Goal: Communication & Community: Ask a question

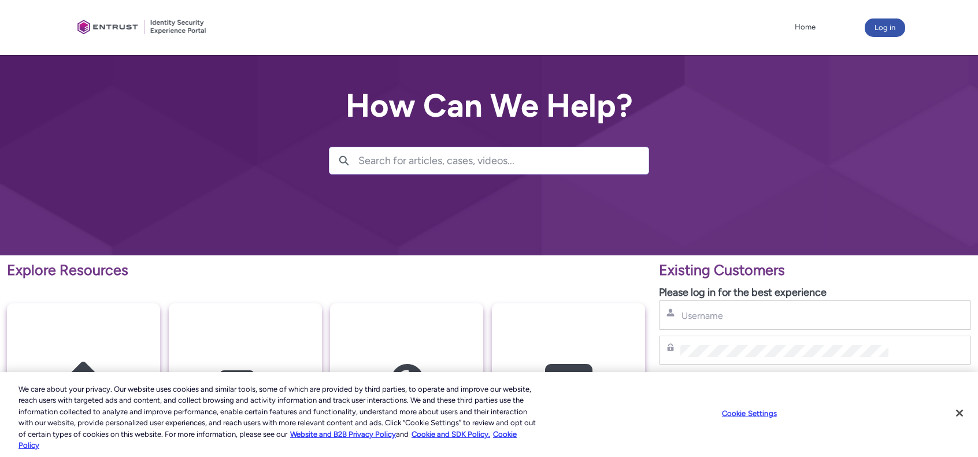
click at [404, 140] on div "Search Search " "" at bounding box center [489, 149] width 320 height 51
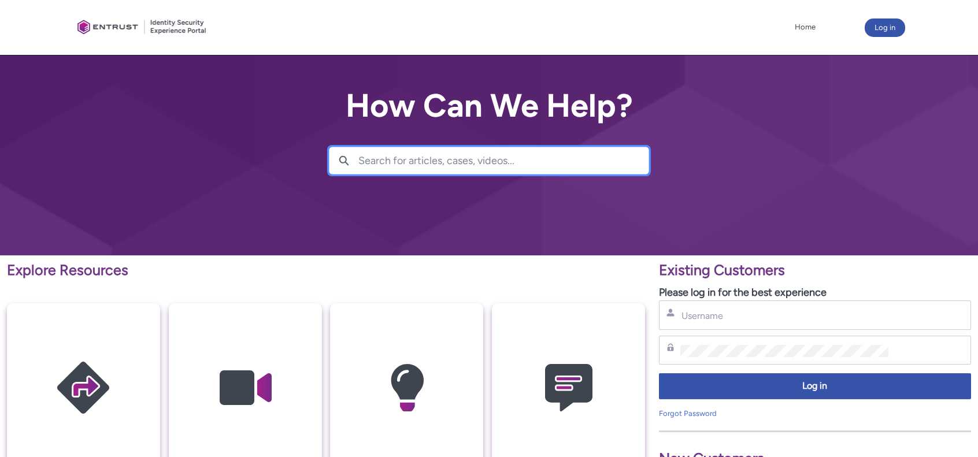
click at [403, 150] on input "Search for articles, cases, videos..." at bounding box center [503, 160] width 290 height 27
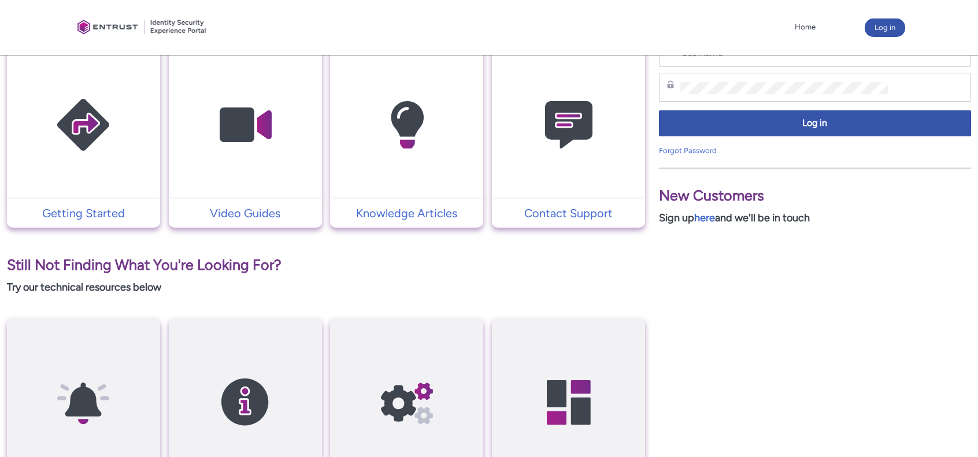
scroll to position [347, 0]
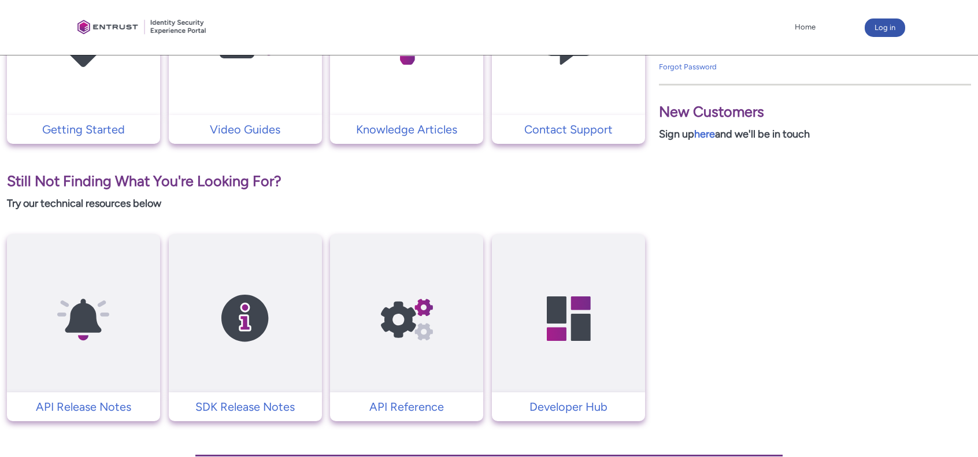
click at [560, 139] on td "Contact Support" at bounding box center [568, 129] width 153 height 29
click at [561, 133] on p "Contact Support" at bounding box center [569, 129] width 142 height 17
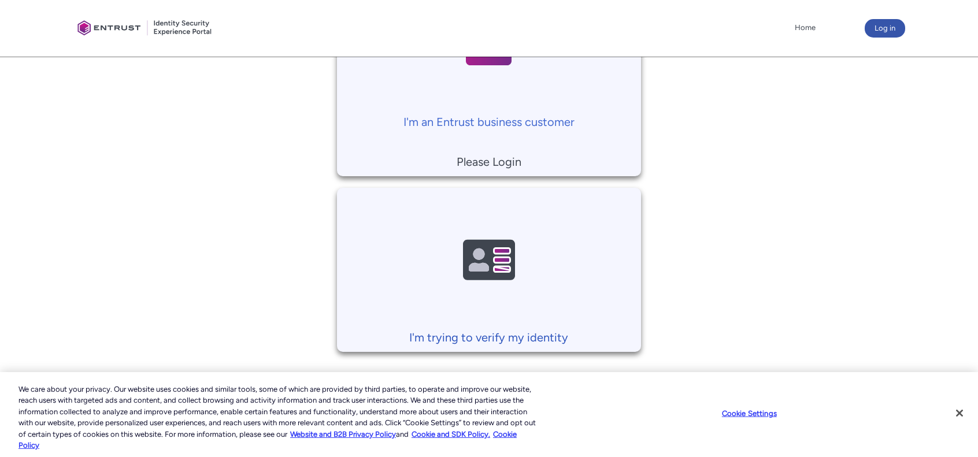
scroll to position [347, 0]
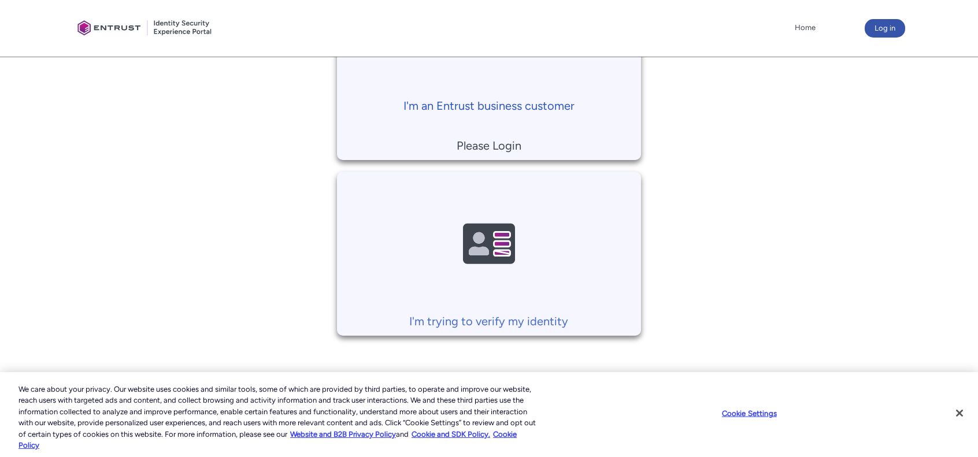
click at [506, 106] on p "I'm an Entrust business customer" at bounding box center [489, 105] width 293 height 17
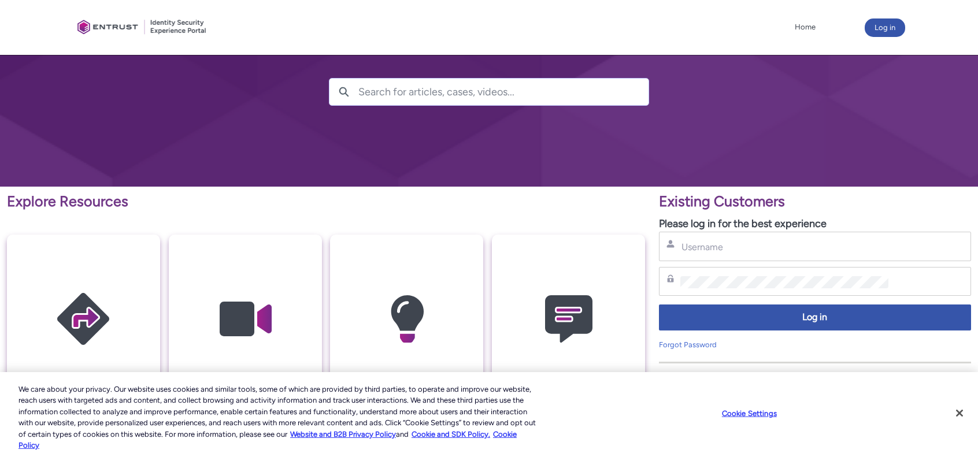
scroll to position [58, 0]
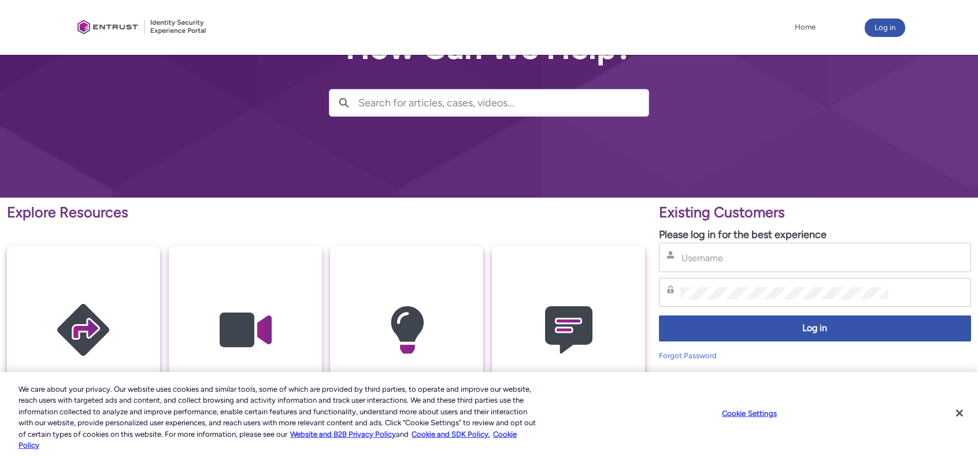
click at [753, 264] on div "Username" at bounding box center [815, 257] width 312 height 29
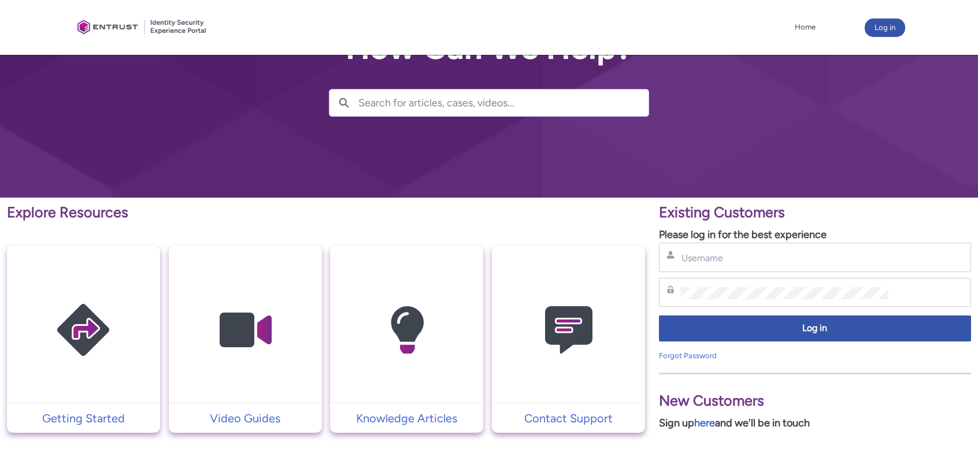
click at [750, 250] on div "Username" at bounding box center [814, 257] width 297 height 14
click at [747, 252] on input "Username" at bounding box center [784, 258] width 208 height 12
click at [740, 257] on input "Username" at bounding box center [784, 258] width 208 height 12
click at [730, 261] on input "Username" at bounding box center [784, 258] width 208 height 12
paste input "carl.lee@action1.com"
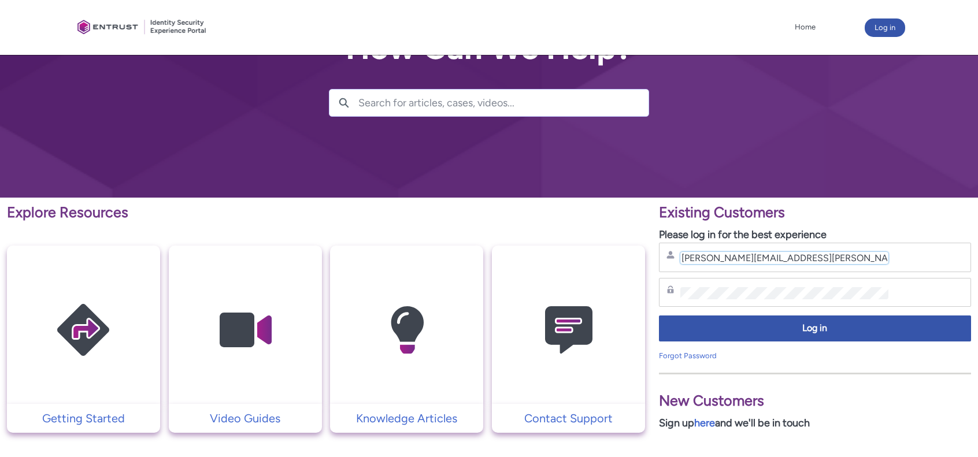
type input "carl.lee@action1.com"
click at [680, 289] on div "Password" at bounding box center [814, 292] width 297 height 14
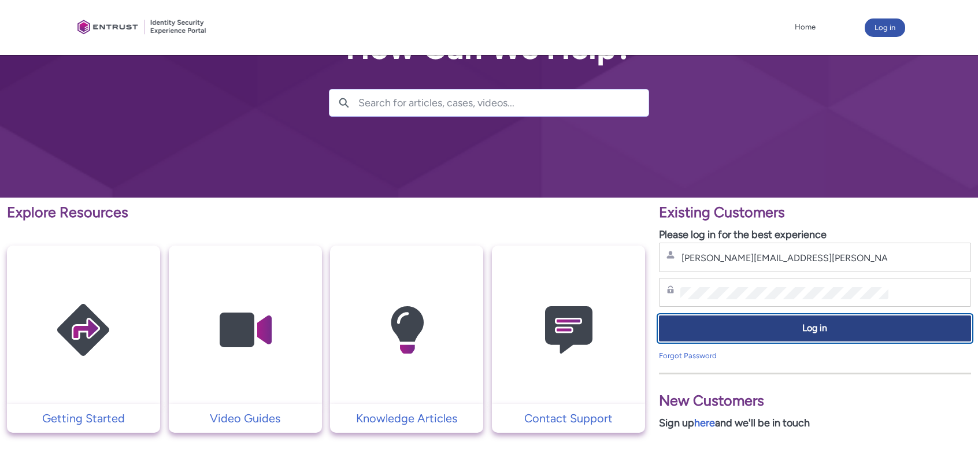
click at [759, 322] on span "Log in" at bounding box center [814, 328] width 297 height 13
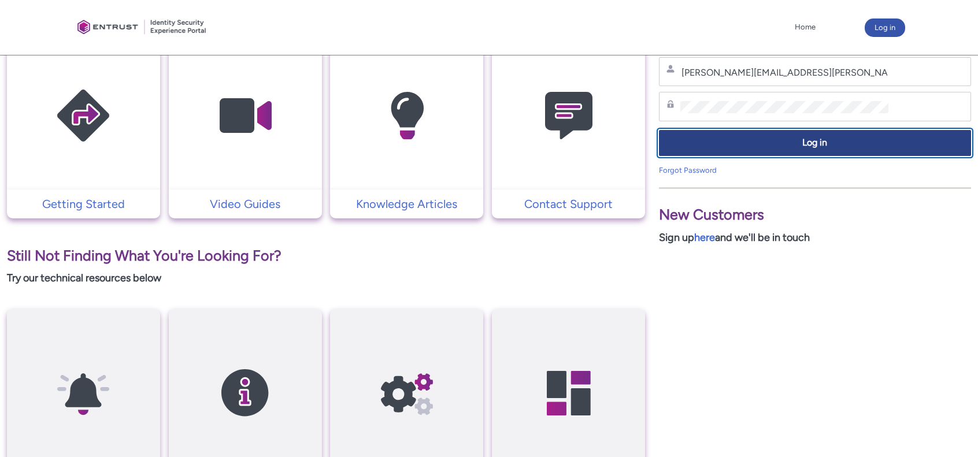
scroll to position [289, 0]
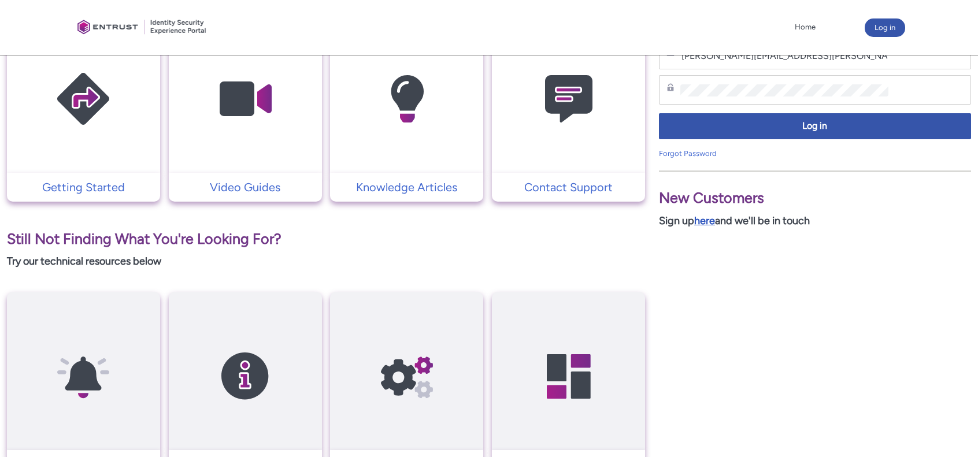
click at [706, 220] on link "here" at bounding box center [704, 220] width 21 height 13
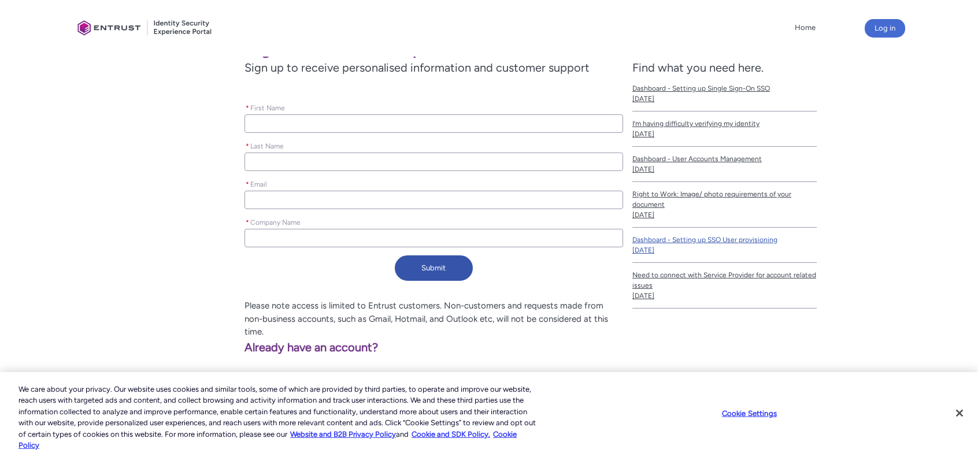
scroll to position [231, 0]
click at [331, 115] on input "* First Name" at bounding box center [433, 123] width 378 height 18
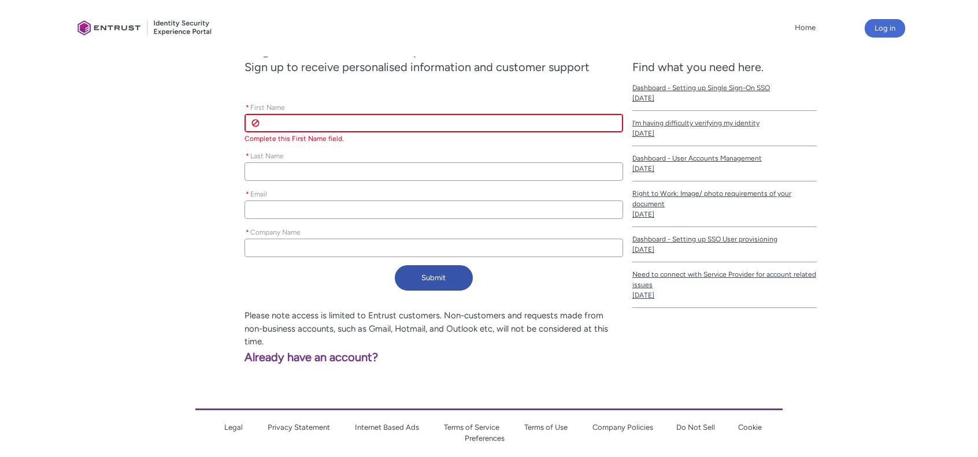
click at [332, 122] on input "* First Name" at bounding box center [433, 123] width 378 height 18
type lightning-primitive-input-simple "C"
type input "C"
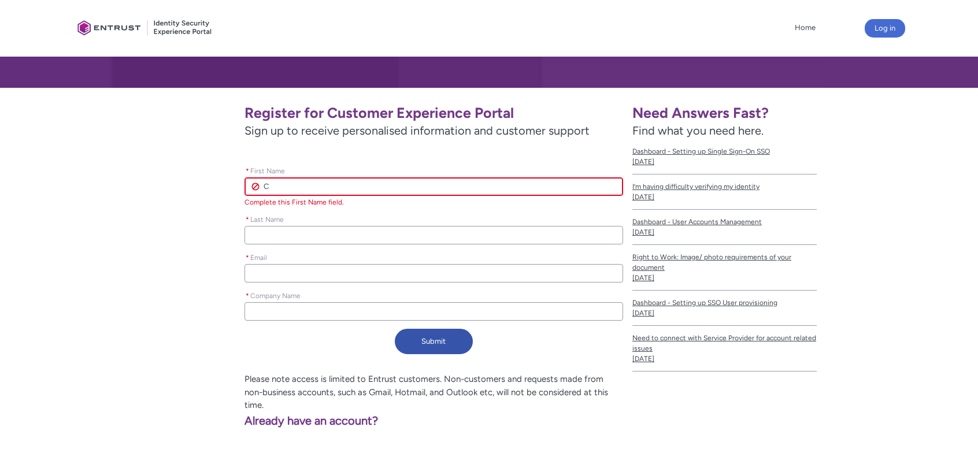
scroll to position [0, 0]
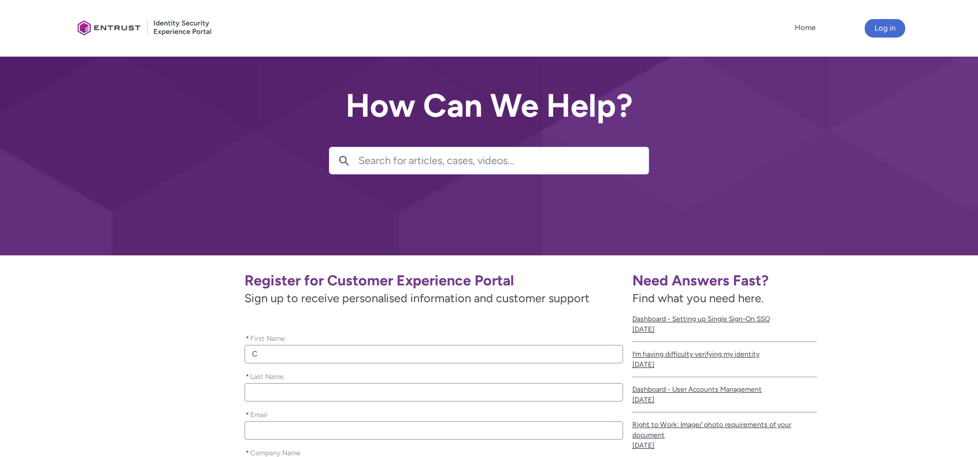
click at [305, 356] on input "C" at bounding box center [433, 354] width 378 height 18
type lightning-primitive-input-simple "Ca"
type input "Ca"
type lightning-primitive-input-simple "Car"
type input "Car"
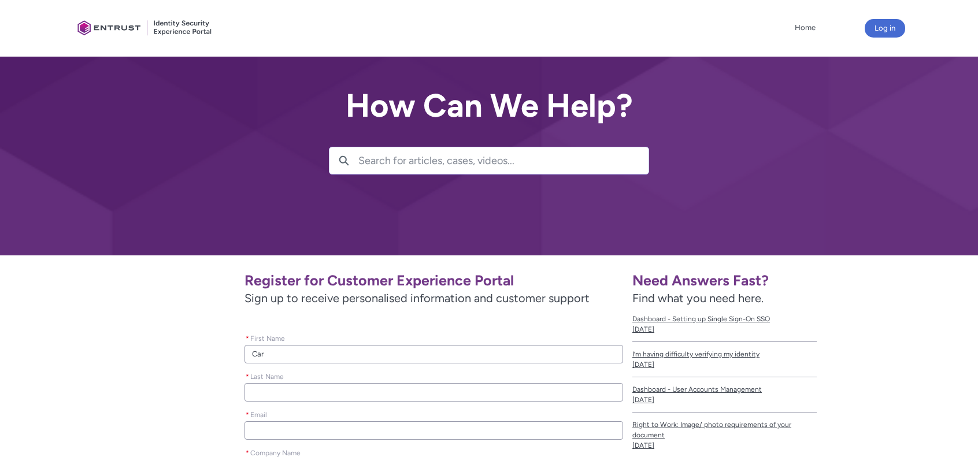
type lightning-primitive-input-simple "Carl"
type input "Carl"
type lightning-primitive-input-simple "L"
type input "L"
type lightning-primitive-input-simple "Le"
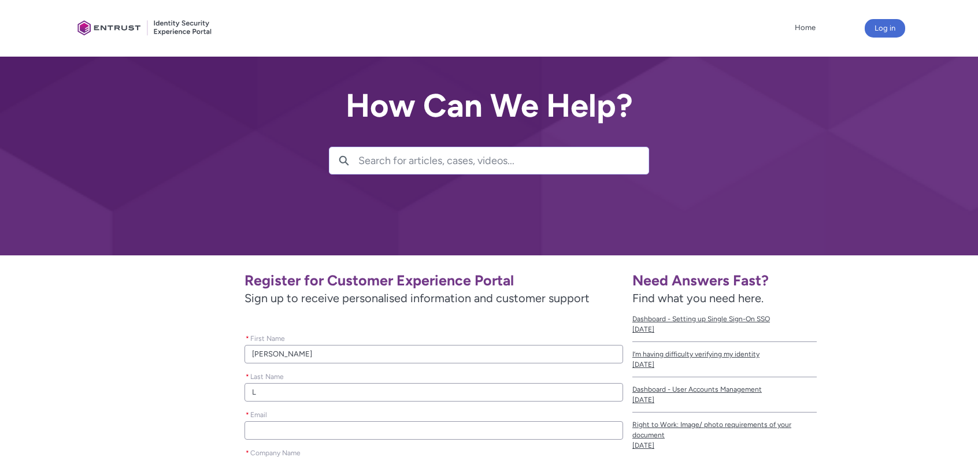
type input "Le"
type lightning-primitive-input-simple "Lee"
type input "Lee"
paste input "carl.lee@action1.com"
type lightning-primitive-input-simple "carl.lee@action1.com"
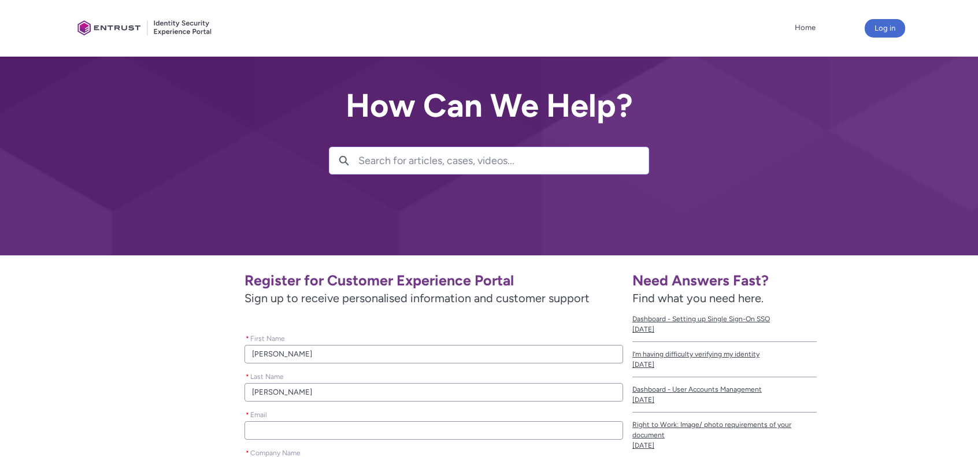
type input "carl.lee@action1.com"
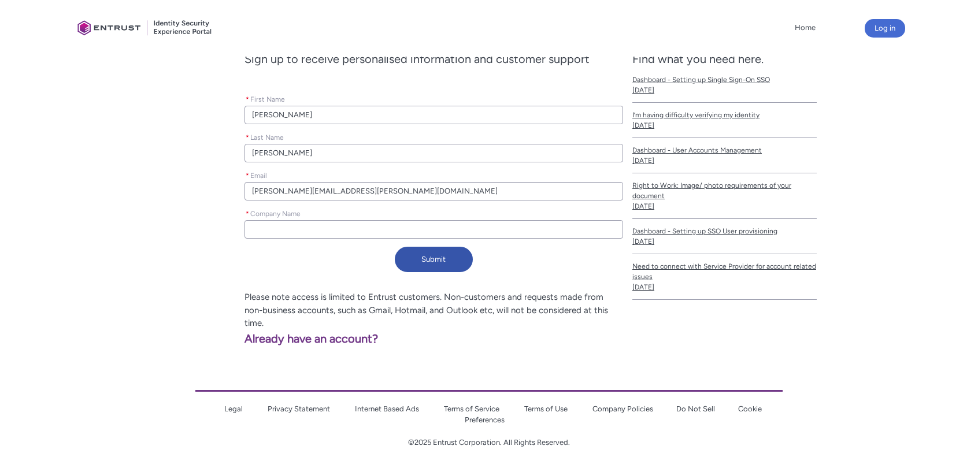
type lightning-primitive-input-simple "A"
type input "A"
type lightning-primitive-input-simple "Ac"
type input "Ac"
type lightning-primitive-input-simple "Act"
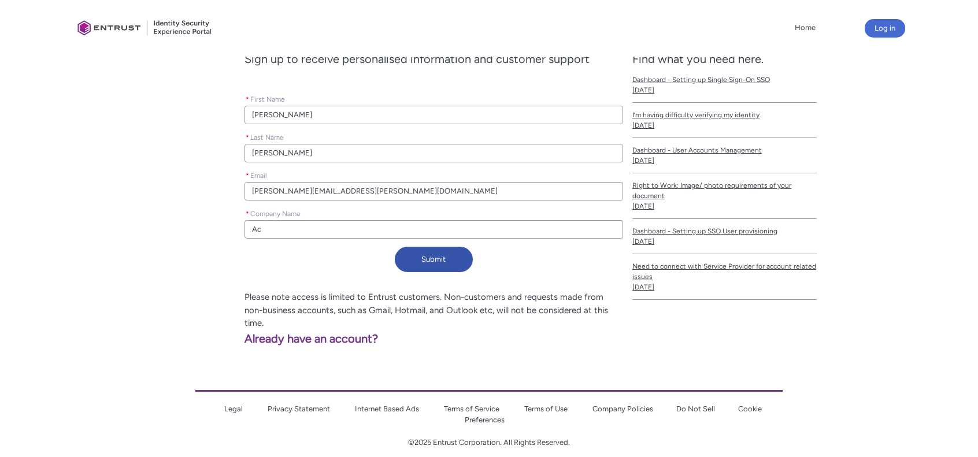
type input "Act"
type lightning-primitive-input-simple "Acti"
type input "Acti"
type lightning-primitive-input-simple "Actio"
type input "Actio"
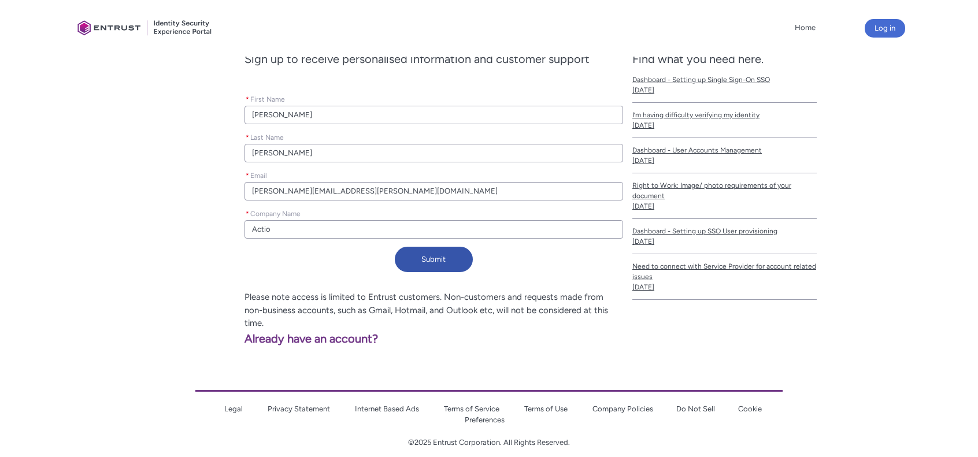
type lightning-primitive-input-simple "Action"
type input "Action"
type lightning-primitive-input-simple "Action1"
type input "Action1"
click at [438, 255] on button "Submit" at bounding box center [434, 259] width 78 height 25
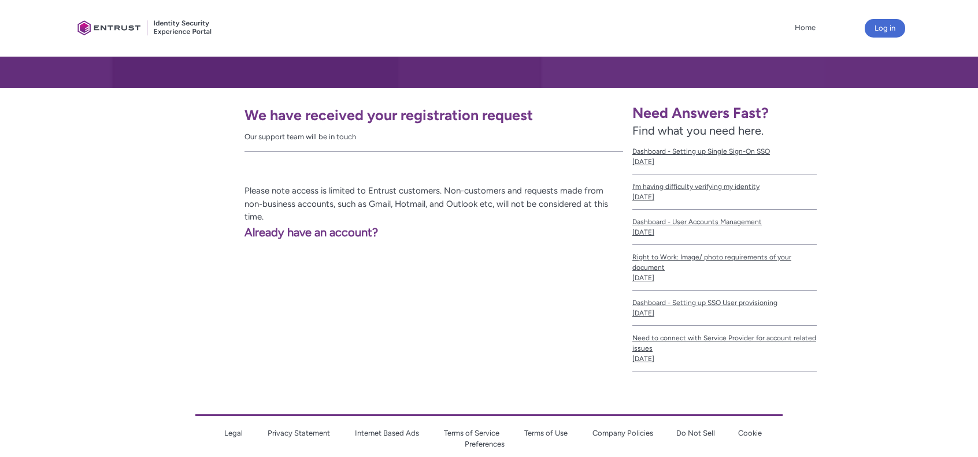
scroll to position [0, 0]
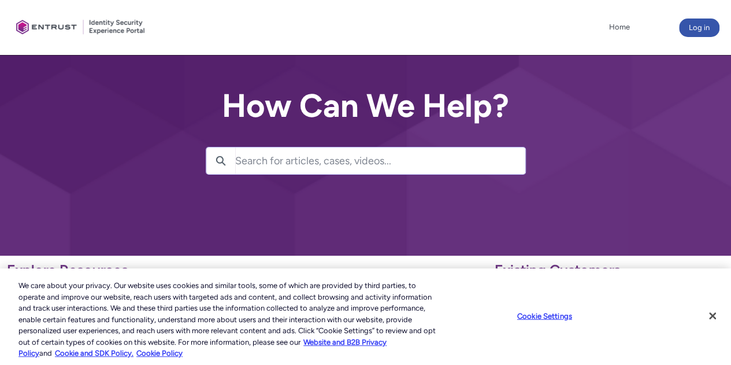
type input "[PERSON_NAME][EMAIL_ADDRESS][PERSON_NAME][DOMAIN_NAME]"
